Goal: Task Accomplishment & Management: Use online tool/utility

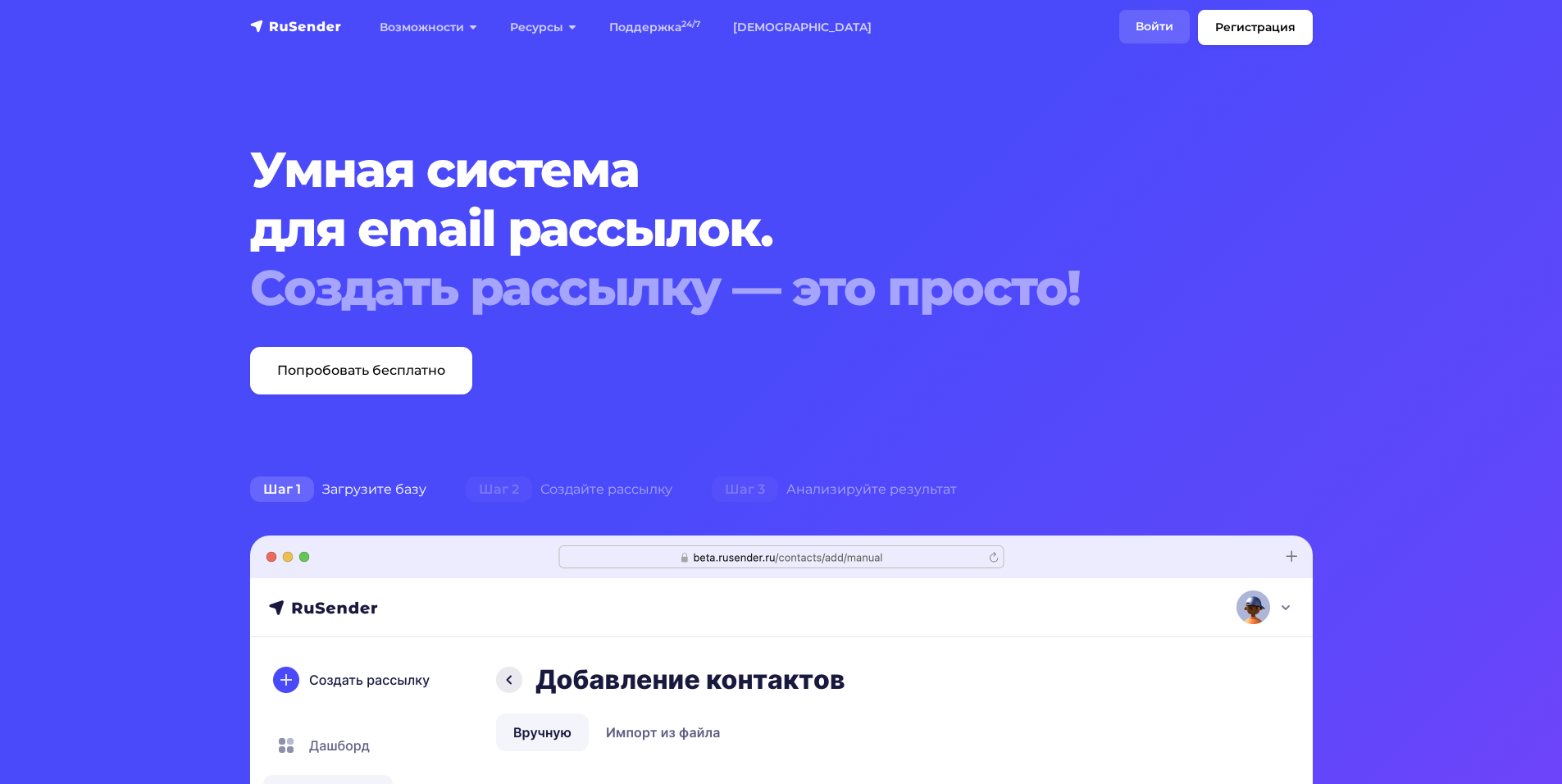
click at [1179, 19] on link "Войти" at bounding box center [1155, 26] width 71 height 34
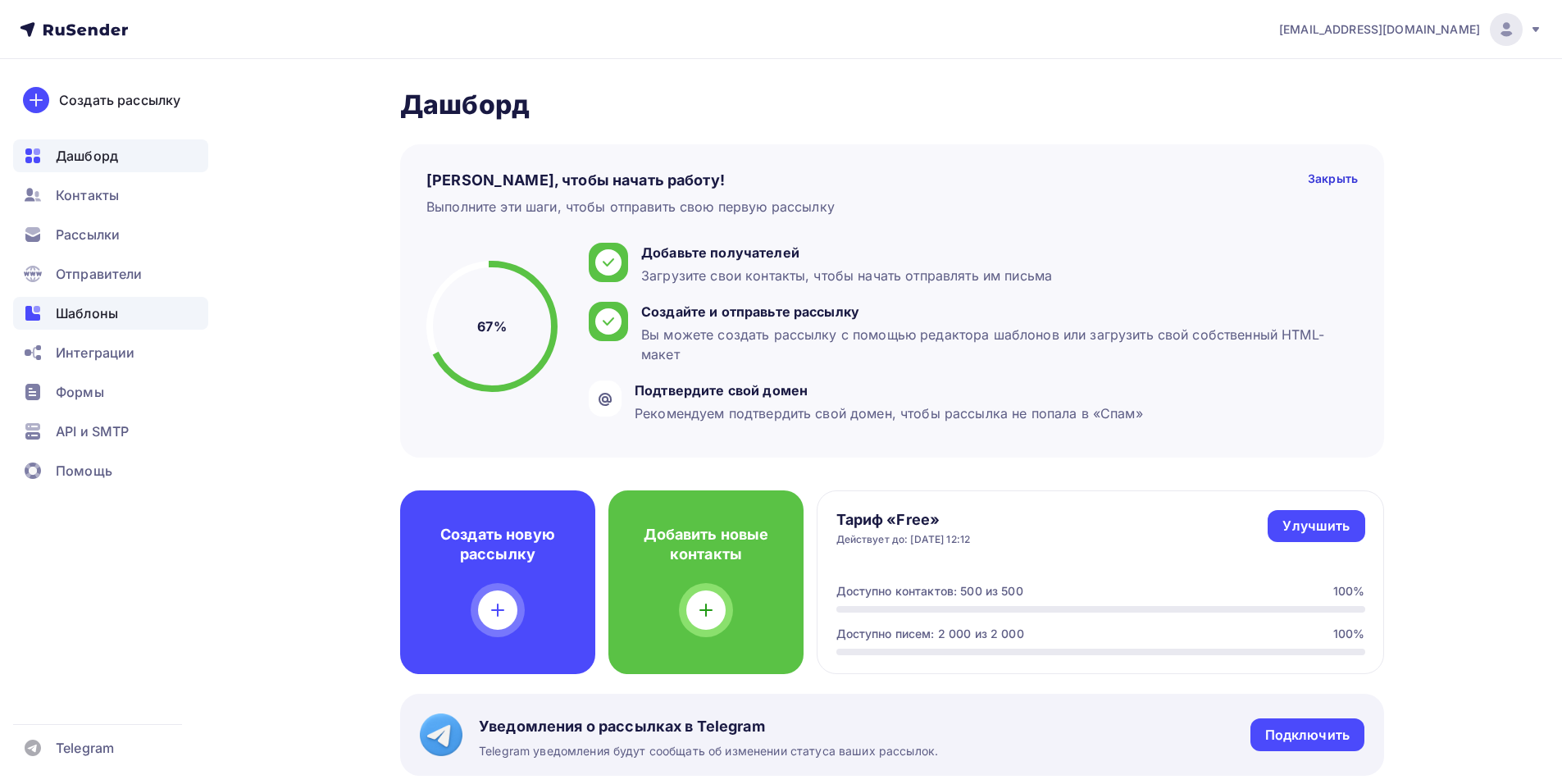
click at [125, 311] on div "Шаблоны" at bounding box center [110, 313] width 195 height 33
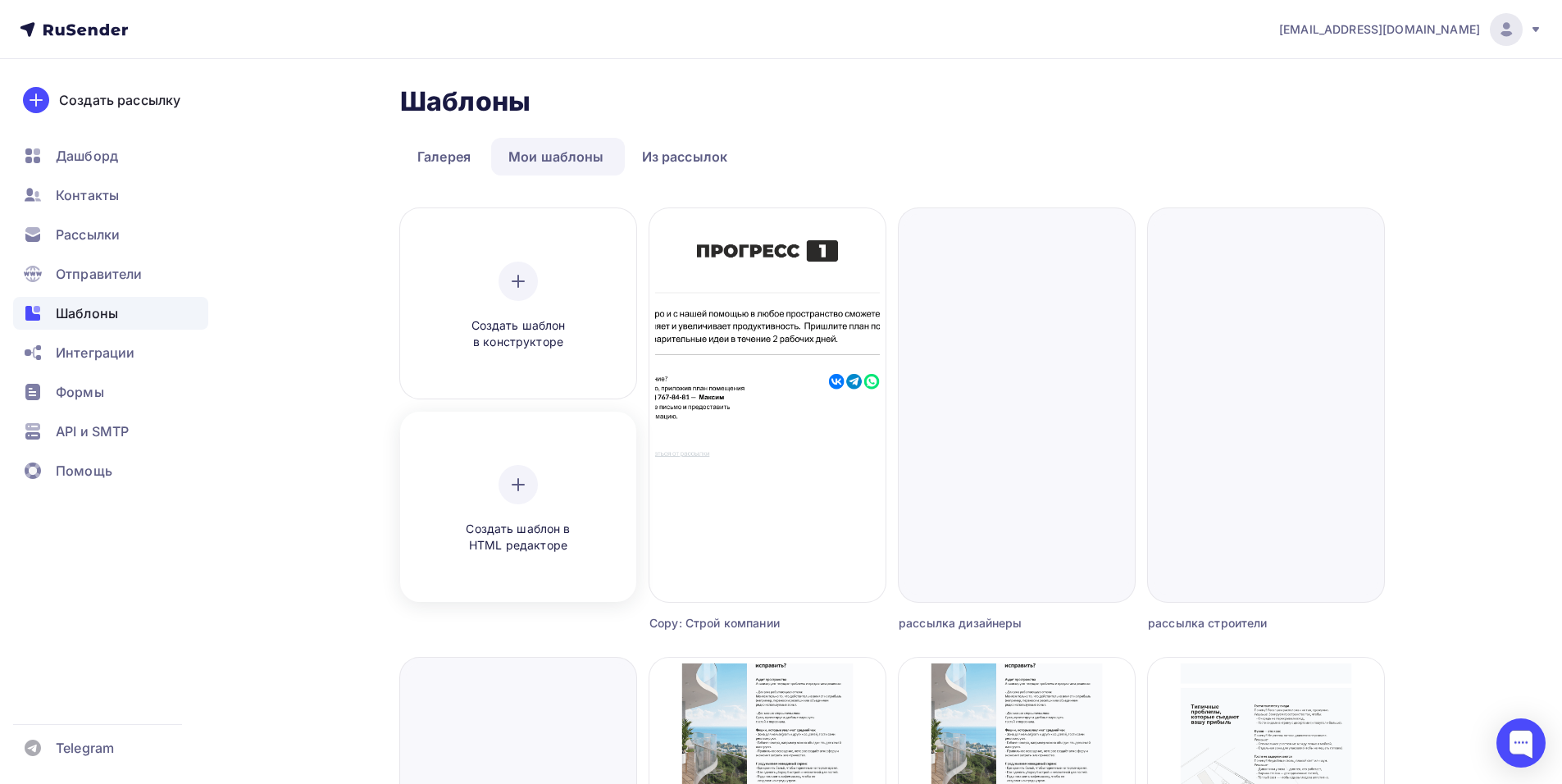
click at [513, 504] on div "Создать шаблон в HTML редакторе" at bounding box center [519, 509] width 156 height 90
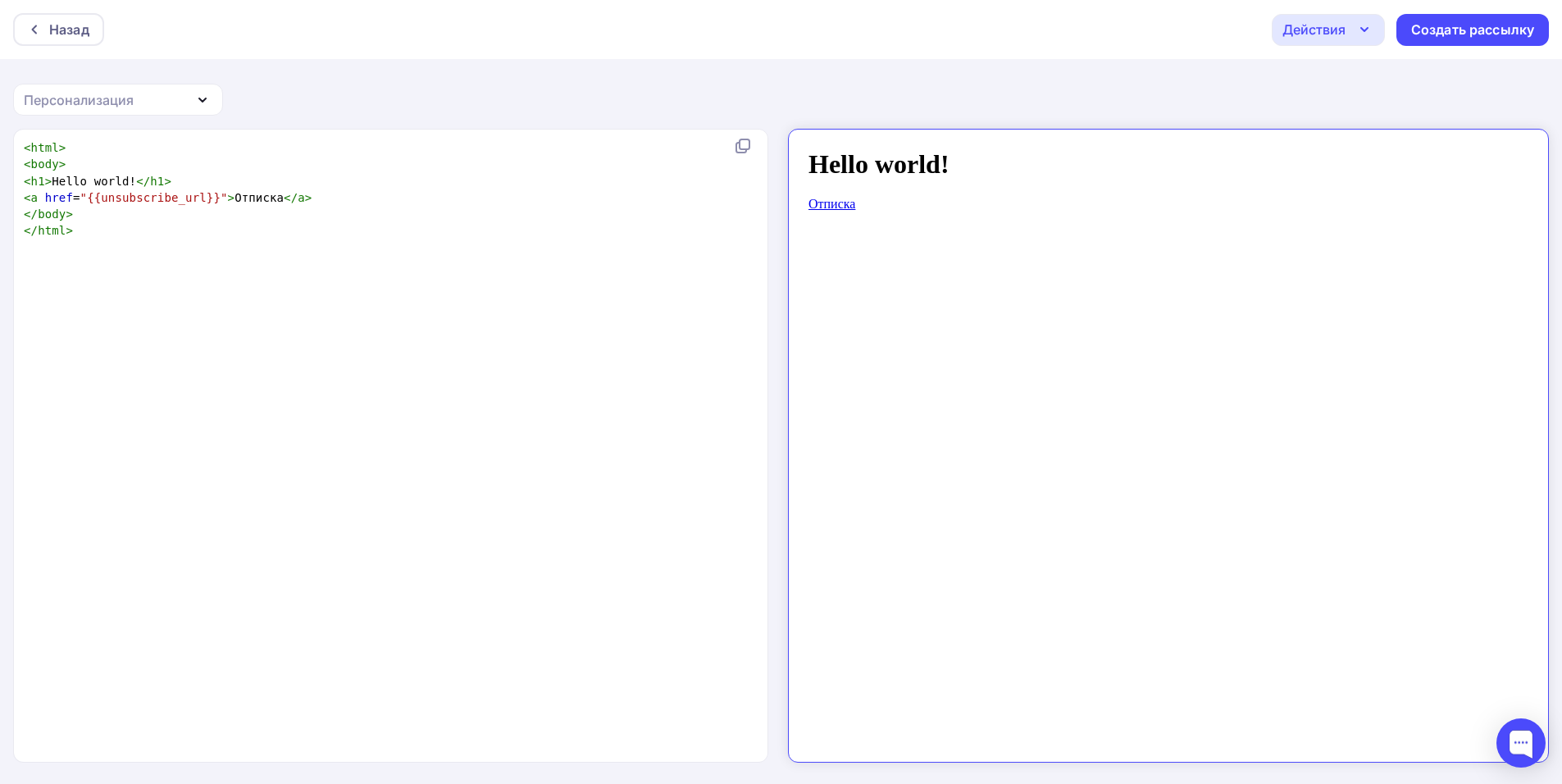
scroll to position [5, 0]
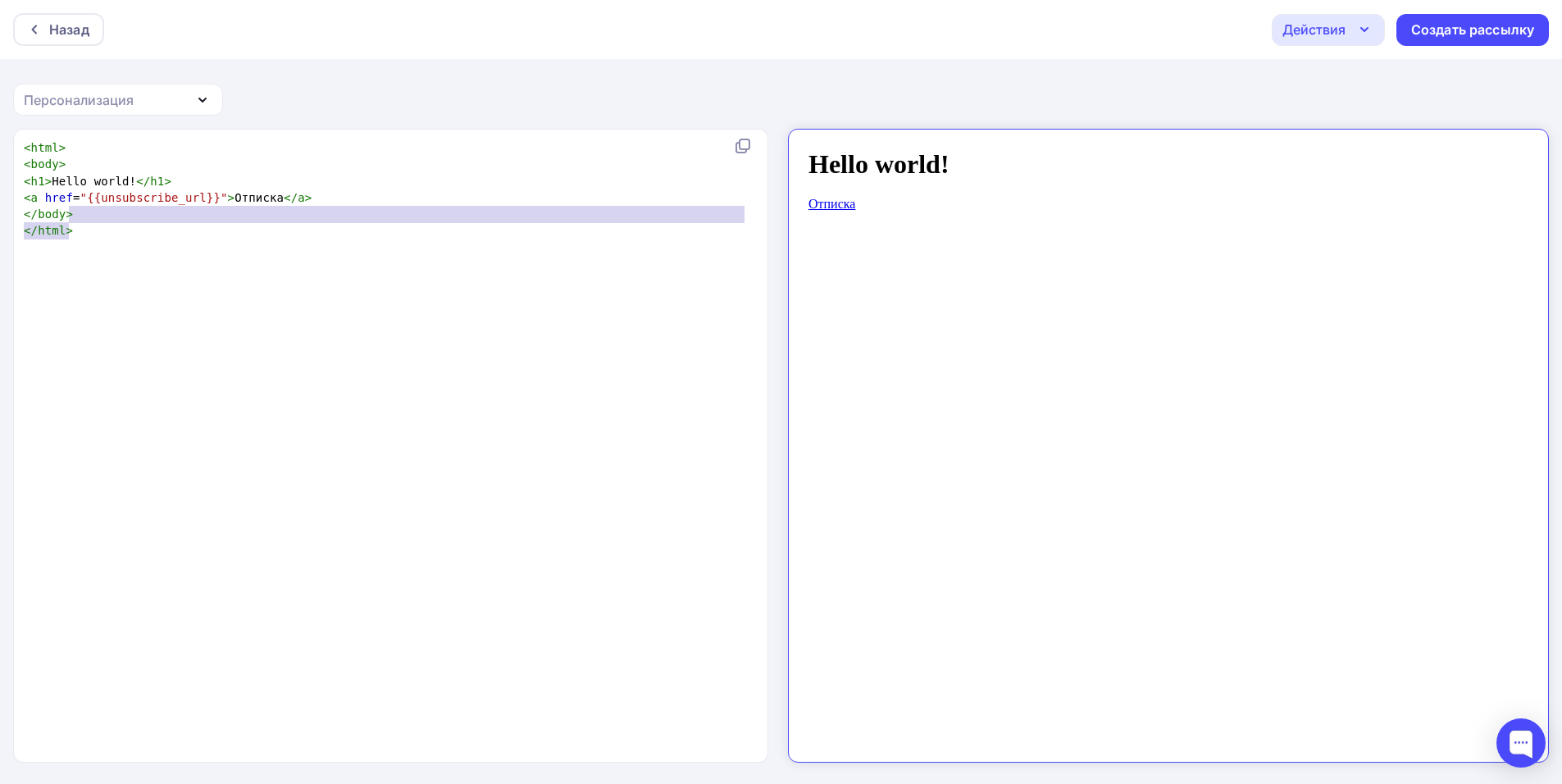
type textarea "<html> <body> <h1>Hello world!</h1> <a href="{{unsubscribe_url}}">Отписка</a> <…"
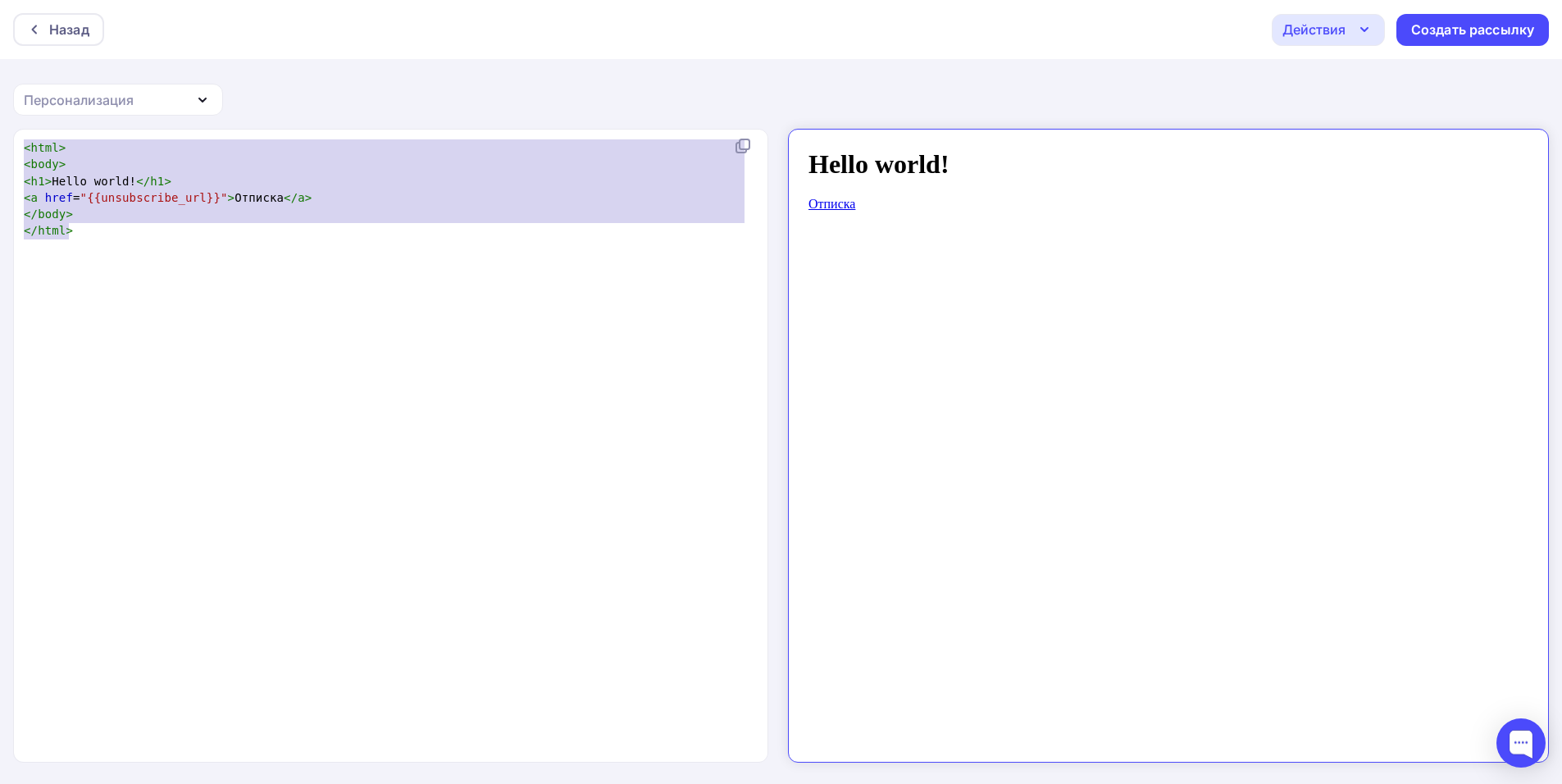
drag, startPoint x: 209, startPoint y: 223, endPoint x: 0, endPoint y: 70, distance: 259.0
click at [0, 70] on div "Назад Действия Отправить тестовое письмо Сохранить в Мои шаблоны Выйти без сохр…" at bounding box center [781, 392] width 1562 height 786
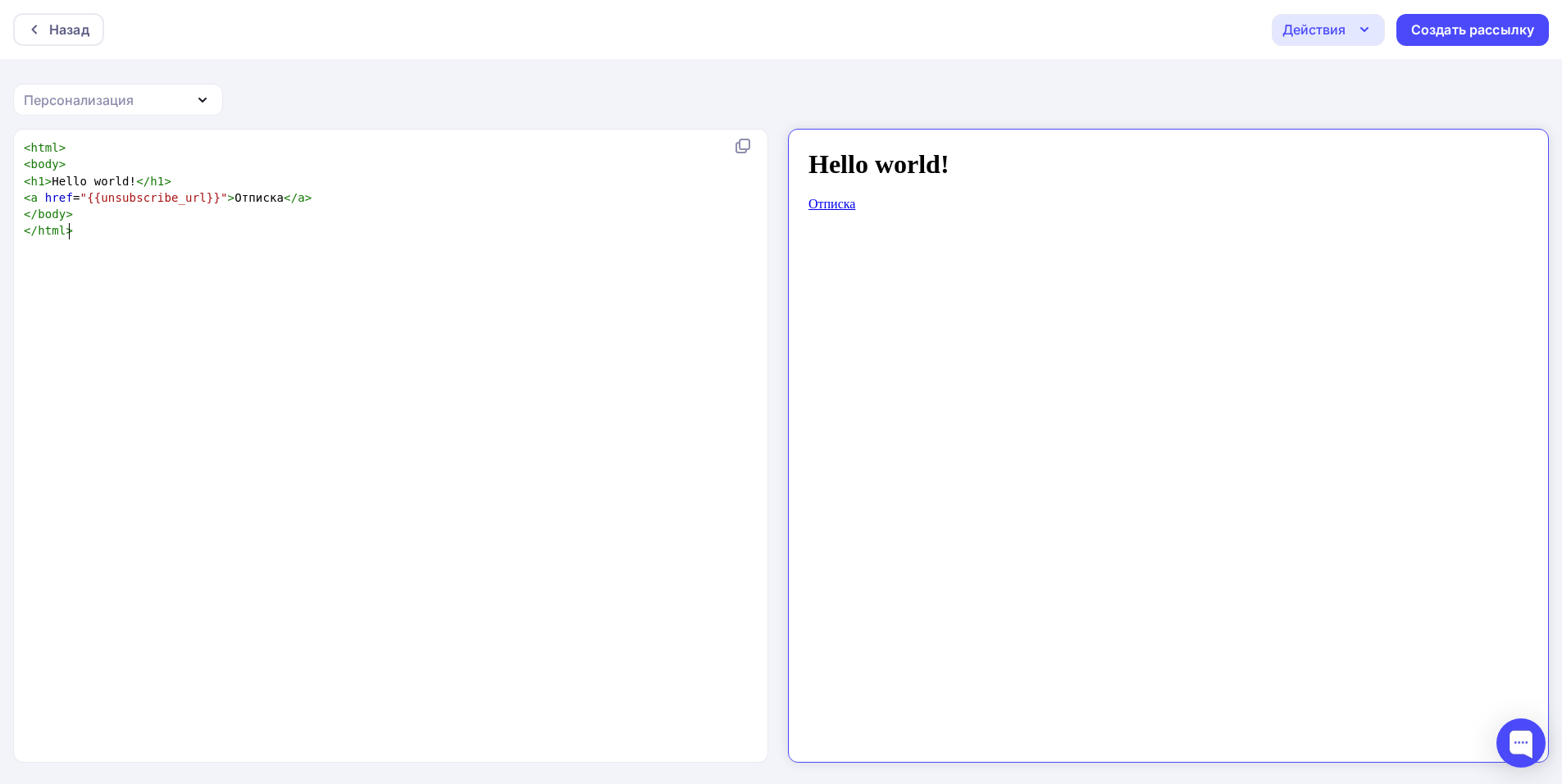
scroll to position [5, 0]
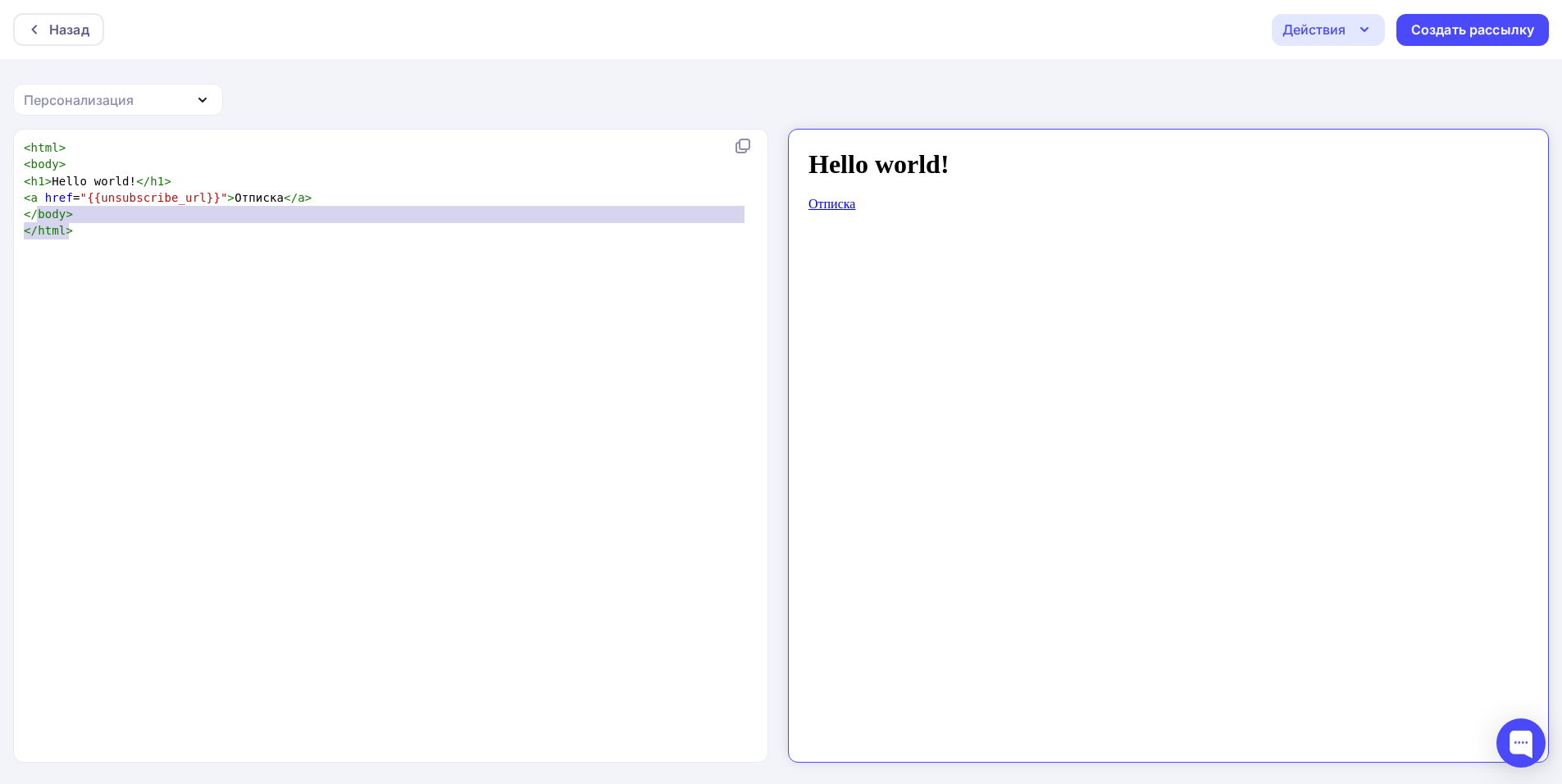
type textarea "<html> <body> <h1>Hello world!</h1> <a href="{{unsubscribe_url}}">Отписка</a> <…"
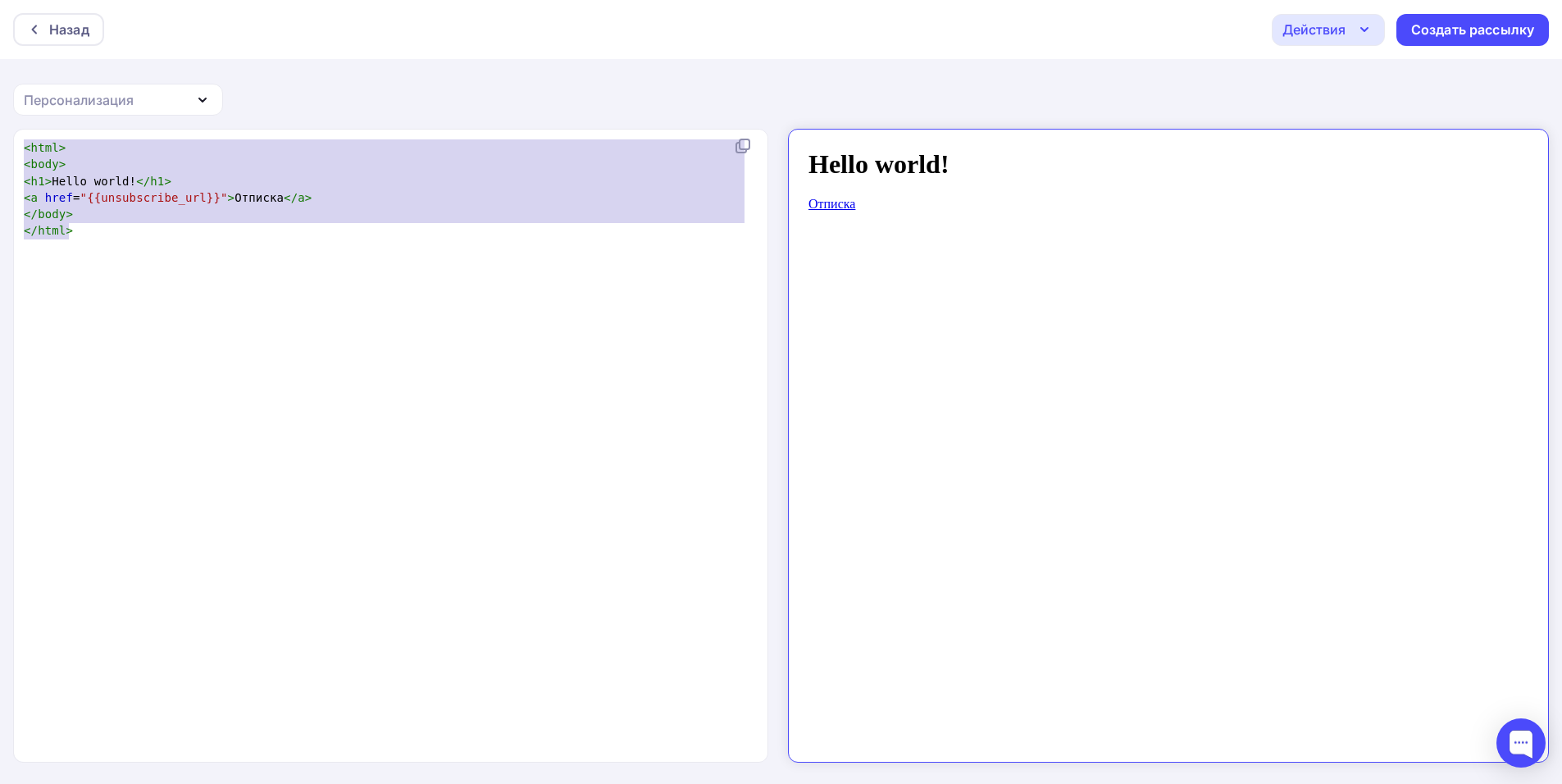
drag, startPoint x: 572, startPoint y: 265, endPoint x: 0, endPoint y: 117, distance: 590.8
click at [0, 117] on div "Назад Действия Отправить тестовое письмо Сохранить в Мои шаблоны Выйти без сохр…" at bounding box center [781, 392] width 1562 height 786
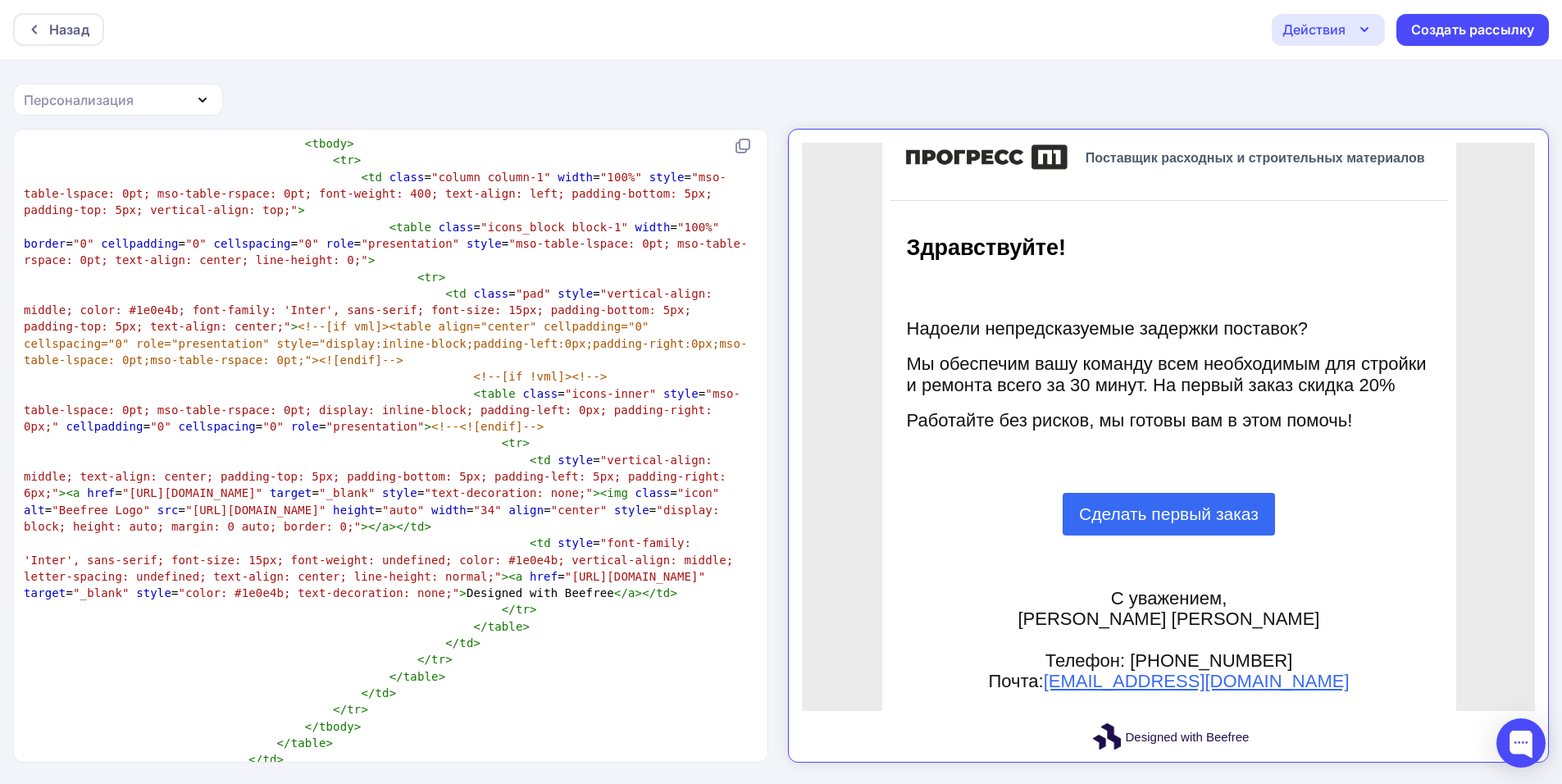
scroll to position [2, 0]
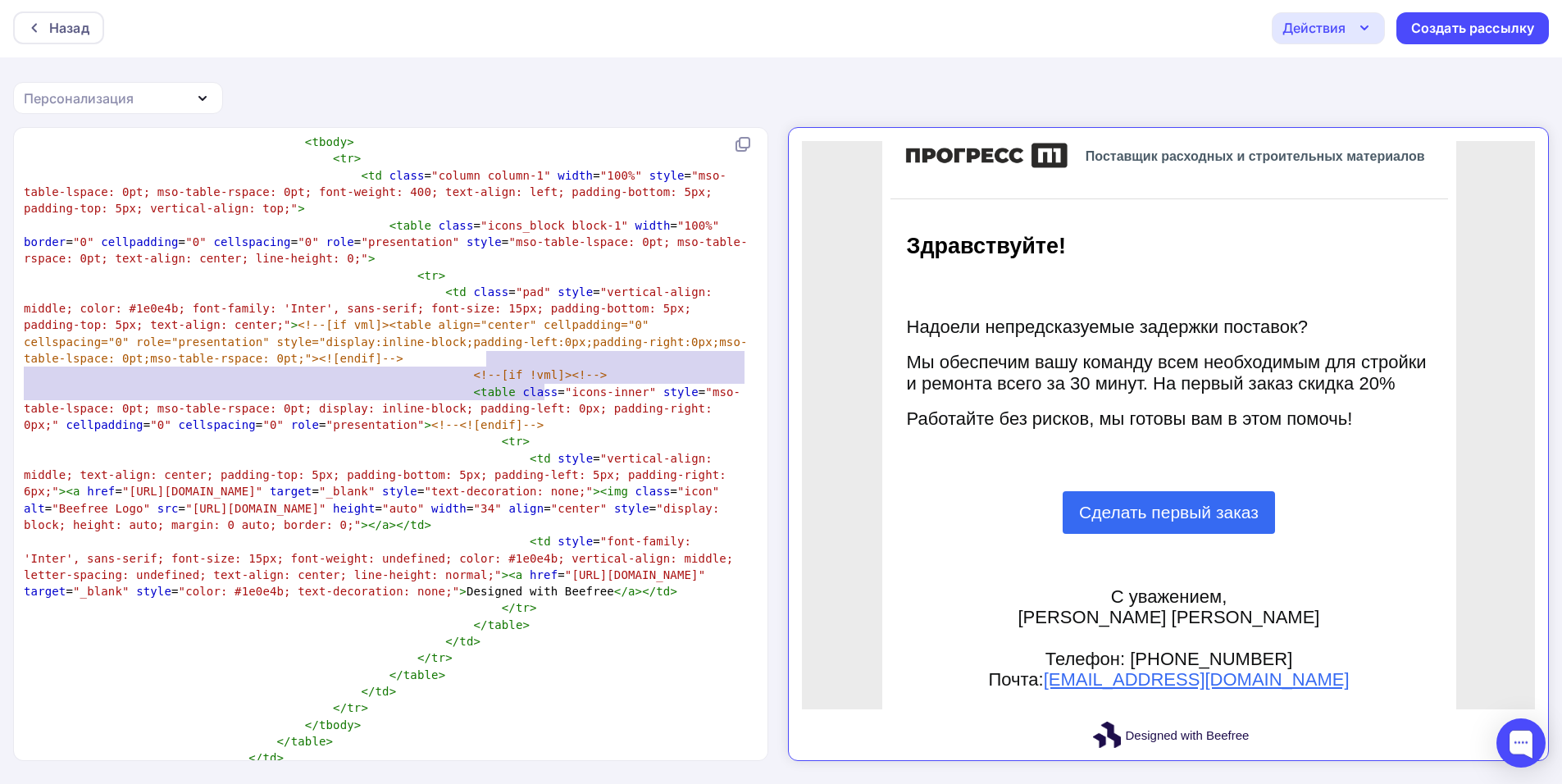
type textarea "<td style="font-family: 'Inter', sans-serif; font-size: 15px; font-weight: unde…"
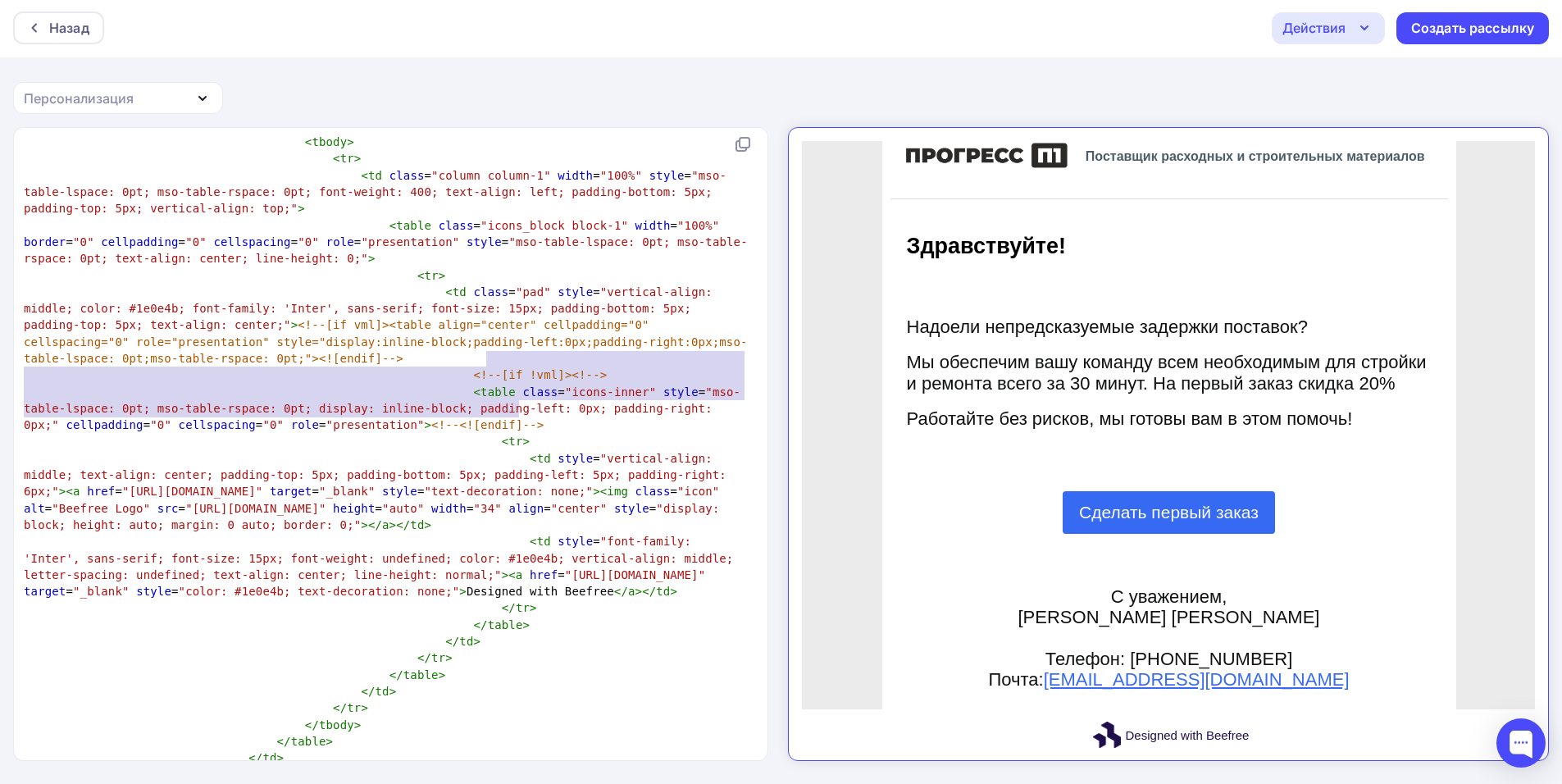
drag, startPoint x: 478, startPoint y: 358, endPoint x: 568, endPoint y: 404, distance: 101.1
click at [568, 533] on pre "< td style = "font-family: 'Inter', sans-serif; font-size: 15px; font-weight: u…" at bounding box center [388, 566] width 734 height 66
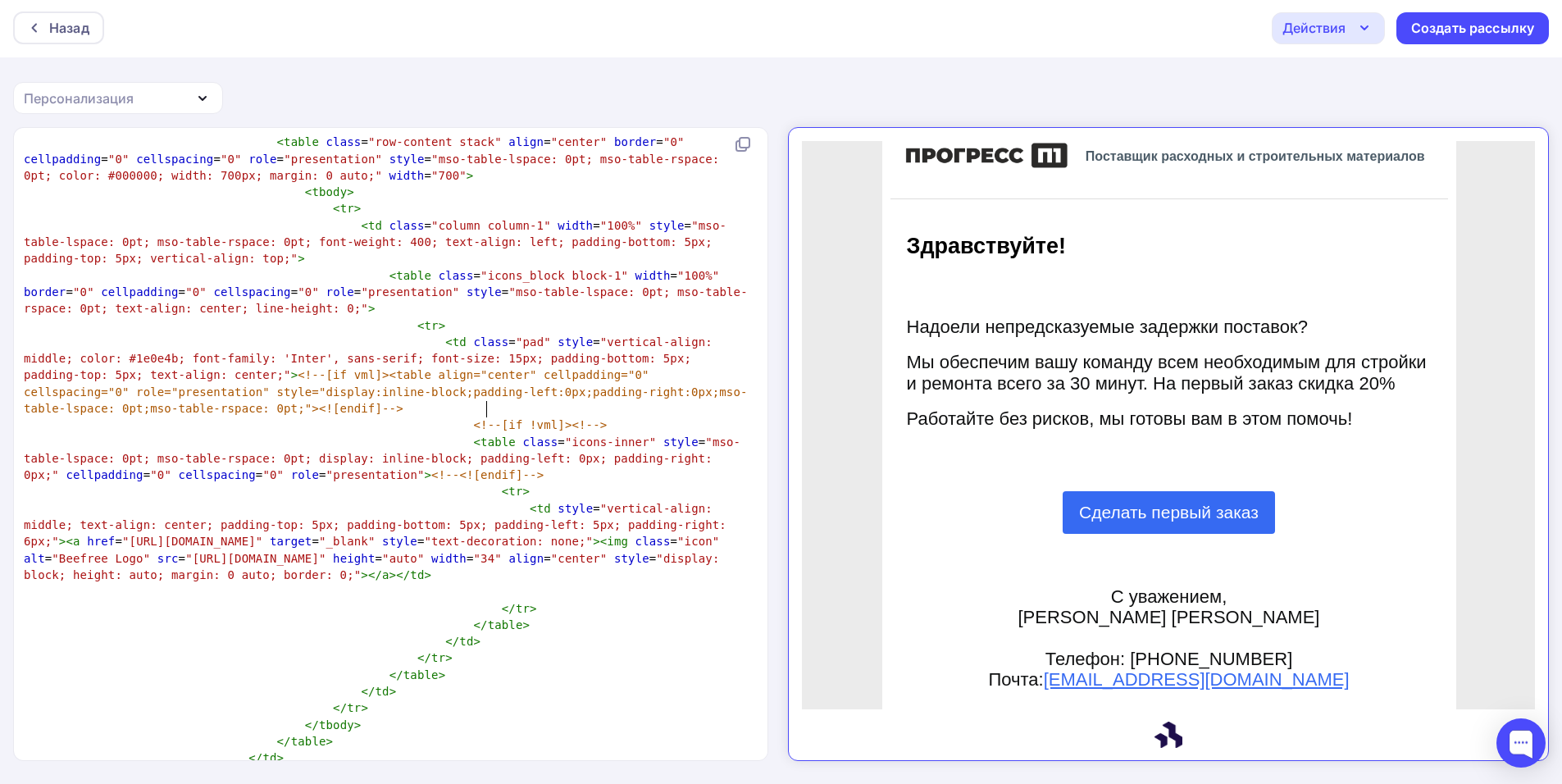
scroll to position [30, 0]
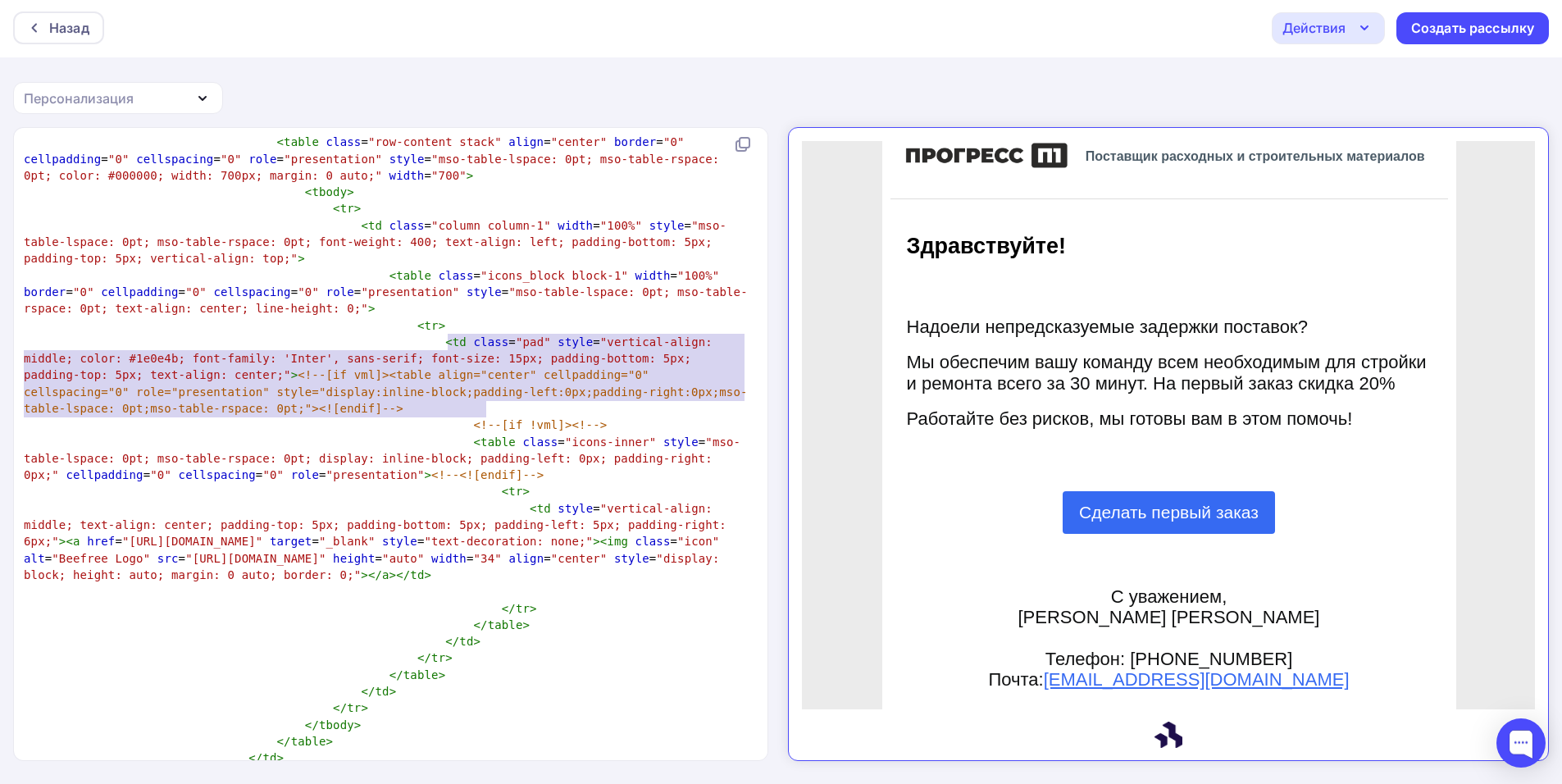
type textarea "<td style="vertical-align: middle; text-align: center; padding-top: 5px; paddin…"
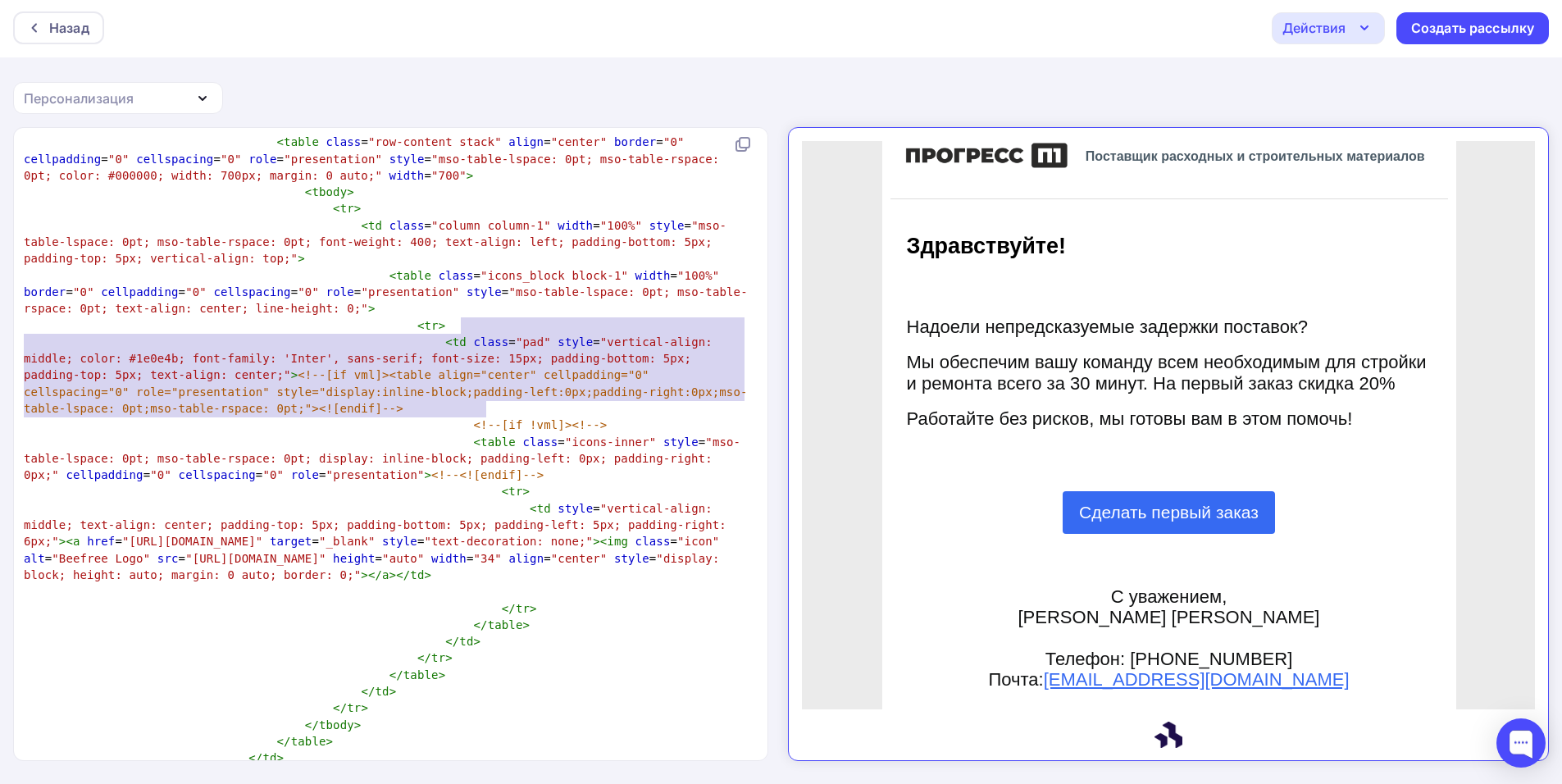
drag, startPoint x: 606, startPoint y: 403, endPoint x: 451, endPoint y: 330, distance: 171.3
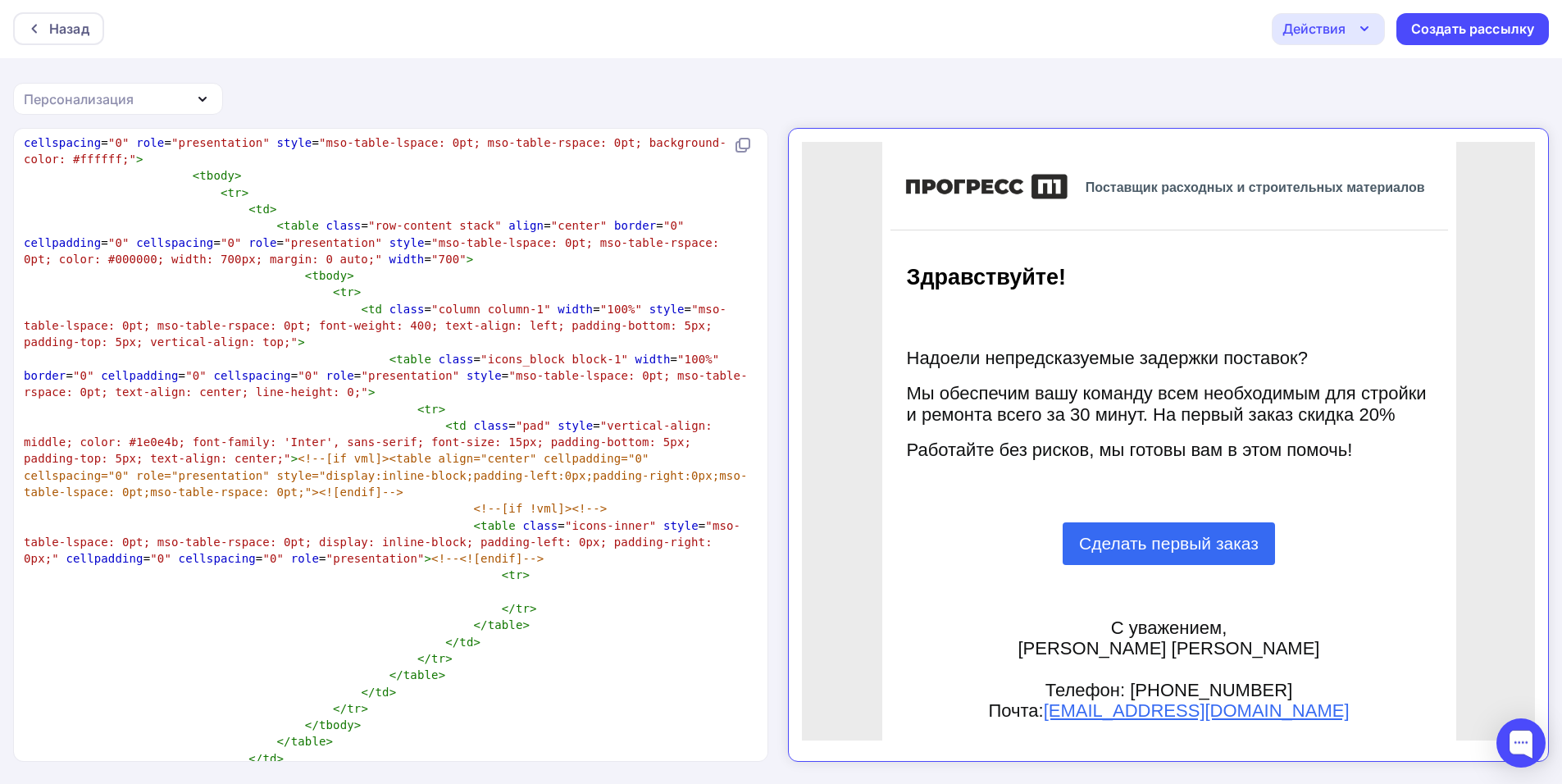
scroll to position [2, 0]
click at [474, 617] on span "</" at bounding box center [480, 624] width 14 height 13
type textarea "<!DOCTYPE html> <html xmlns:v="urn:schemas-microsoft-com:vml" xmlns:o="urn:sche…"
